Goal: Use online tool/utility: Utilize a website feature to perform a specific function

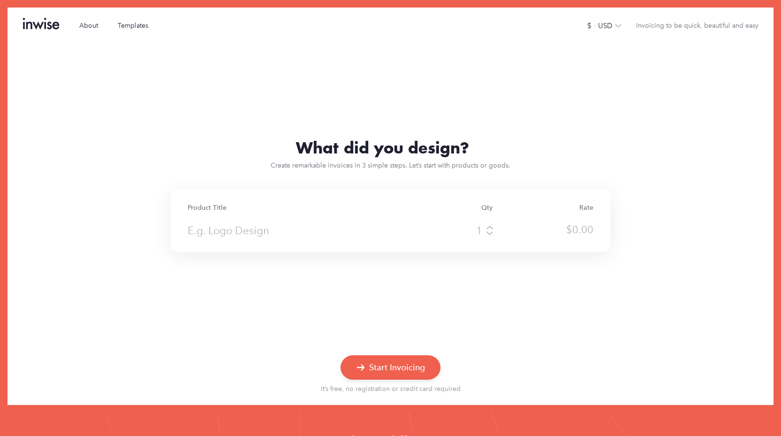
click at [376, 204] on div "Product Title" at bounding box center [289, 208] width 202 height 8
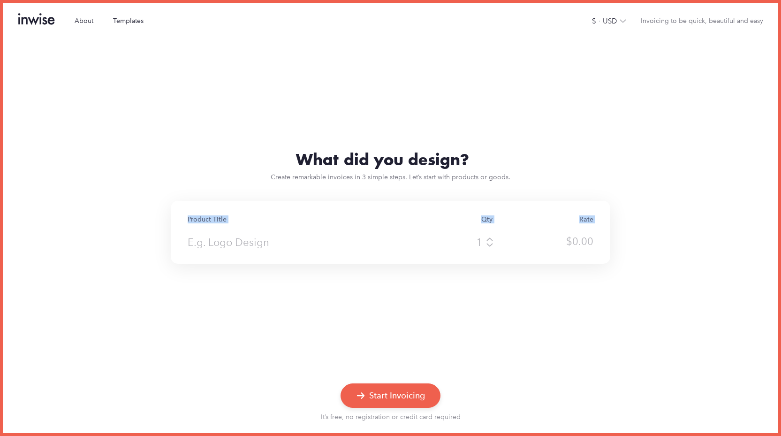
drag, startPoint x: 0, startPoint y: 0, endPoint x: 432, endPoint y: 339, distance: 549.1
click at [432, 339] on div "What did you design? Create remarkable invoices in 3 simple steps. Let’s start …" at bounding box center [391, 207] width 776 height 338
click at [261, 213] on div at bounding box center [391, 214] width 440 height 3
click at [244, 239] on input "text" at bounding box center [289, 242] width 202 height 17
drag, startPoint x: 485, startPoint y: 248, endPoint x: 485, endPoint y: 242, distance: 5.7
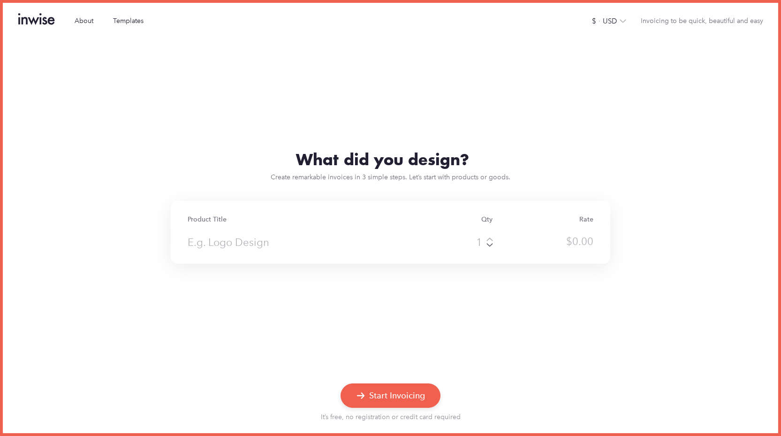
click at [485, 242] on div at bounding box center [442, 242] width 101 height 17
click at [486, 242] on icon at bounding box center [490, 245] width 8 height 6
type input "1"
